Goal: Check status

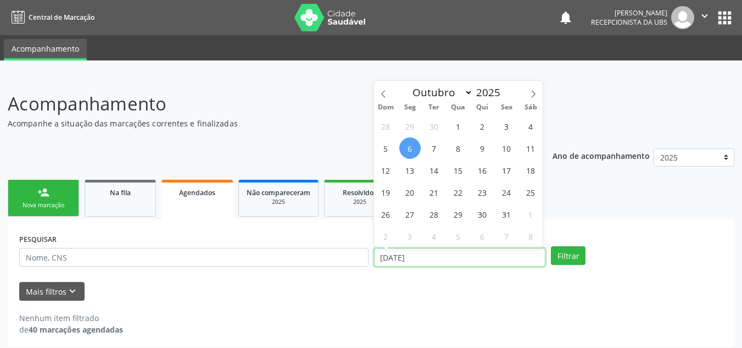
click at [454, 256] on input "[DATE]" at bounding box center [460, 257] width 172 height 19
click at [464, 121] on span "1" at bounding box center [458, 125] width 21 height 21
type input "[DATE]"
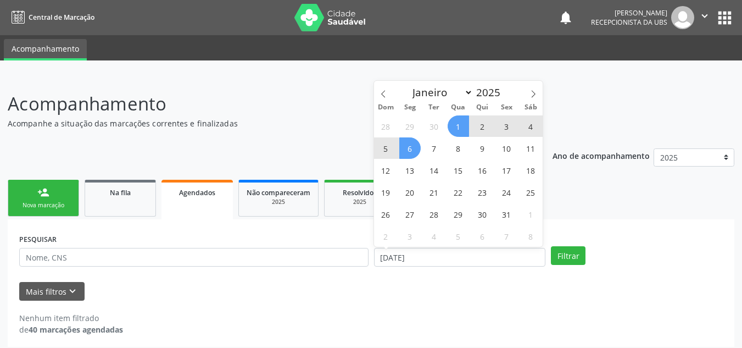
click at [412, 145] on span "6" at bounding box center [409, 147] width 21 height 21
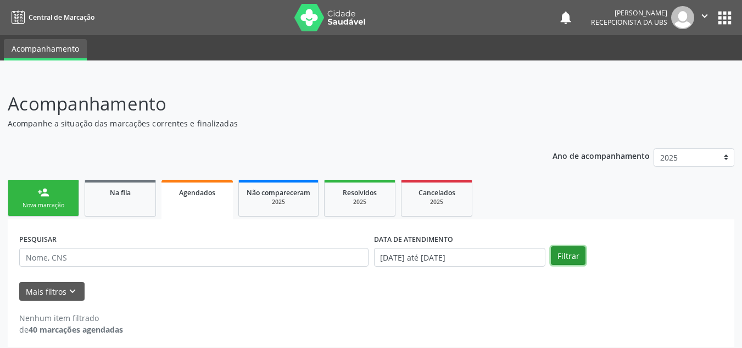
click at [571, 258] on button "Filtrar" at bounding box center [568, 255] width 35 height 19
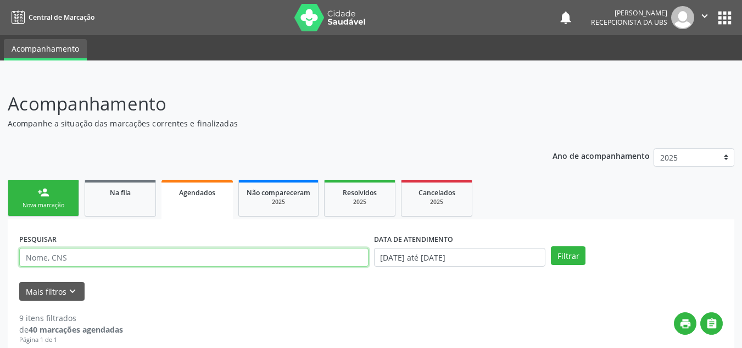
drag, startPoint x: 221, startPoint y: 253, endPoint x: 215, endPoint y: 238, distance: 16.2
click at [221, 252] on input "text" at bounding box center [193, 257] width 349 height 19
type input "15639247495"
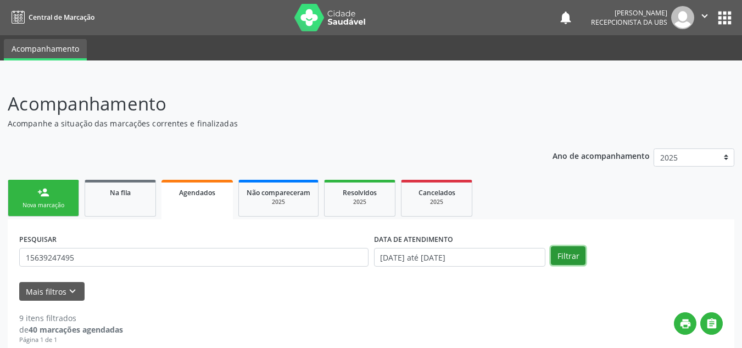
click at [574, 255] on button "Filtrar" at bounding box center [568, 255] width 35 height 19
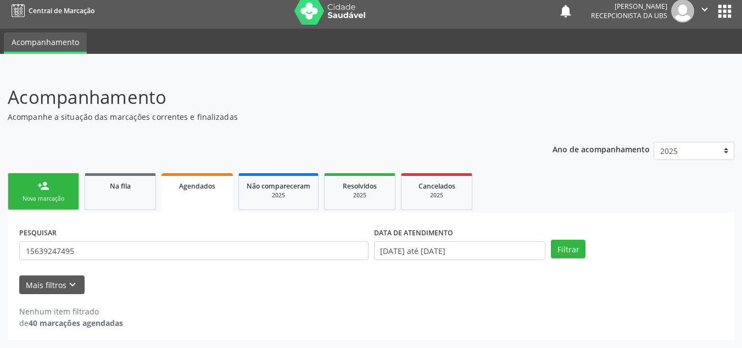
click at [216, 190] on div "Agendados" at bounding box center [197, 186] width 56 height 12
click at [192, 197] on link "Agendados" at bounding box center [197, 193] width 71 height 40
